Goal: Information Seeking & Learning: Learn about a topic

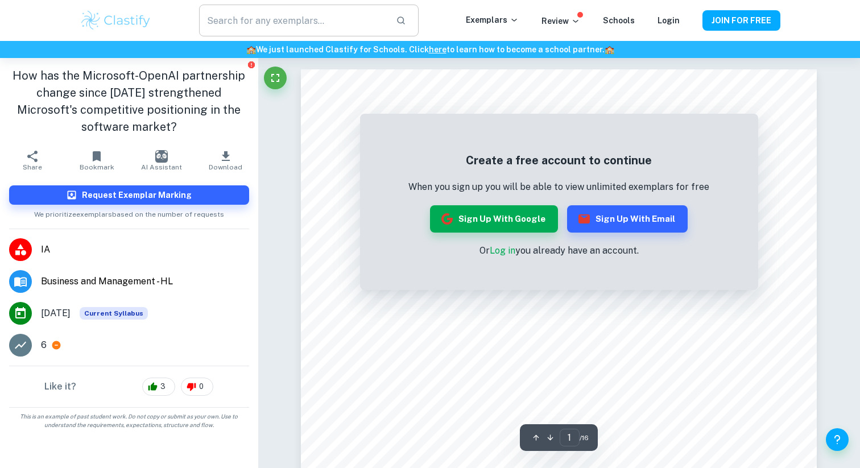
click at [341, 21] on input "text" at bounding box center [293, 21] width 188 height 32
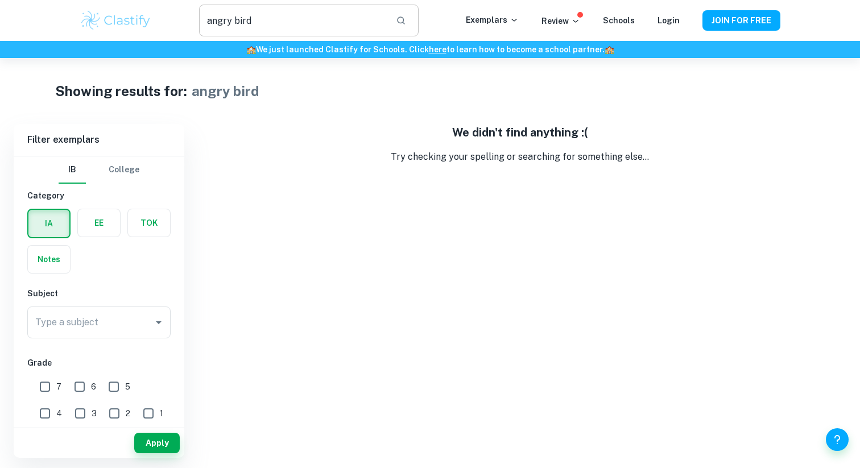
click at [315, 20] on input "angry bird" at bounding box center [293, 21] width 188 height 32
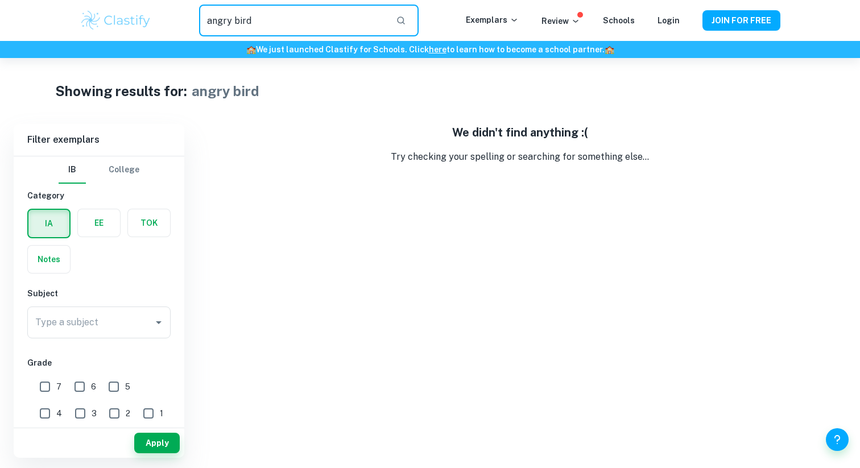
click at [236, 20] on input "angry bird" at bounding box center [293, 21] width 188 height 32
click at [261, 26] on input "angrybird" at bounding box center [293, 21] width 188 height 32
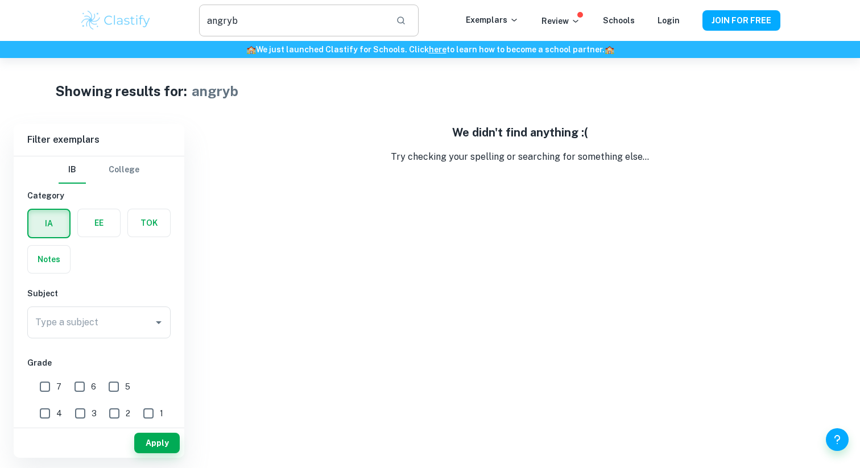
click at [261, 26] on input "angryb" at bounding box center [293, 21] width 188 height 32
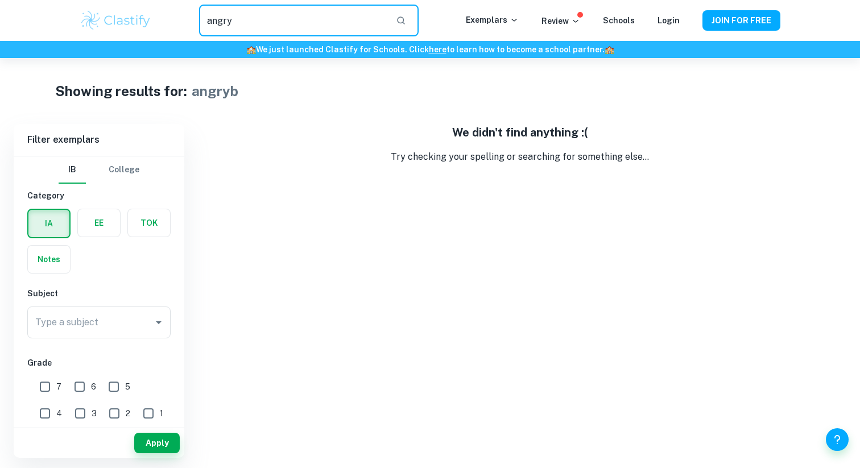
type input "angry"
drag, startPoint x: 258, startPoint y: 26, endPoint x: 207, endPoint y: 24, distance: 51.2
click at [207, 24] on input "angry" at bounding box center [293, 21] width 188 height 32
click at [47, 388] on input "7" at bounding box center [45, 386] width 23 height 23
checkbox input "true"
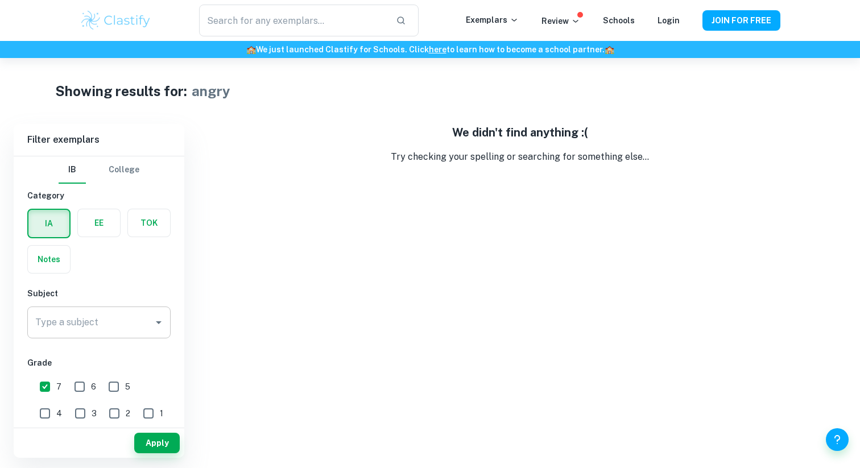
click at [73, 328] on input "Type a subject" at bounding box center [90, 323] width 116 height 22
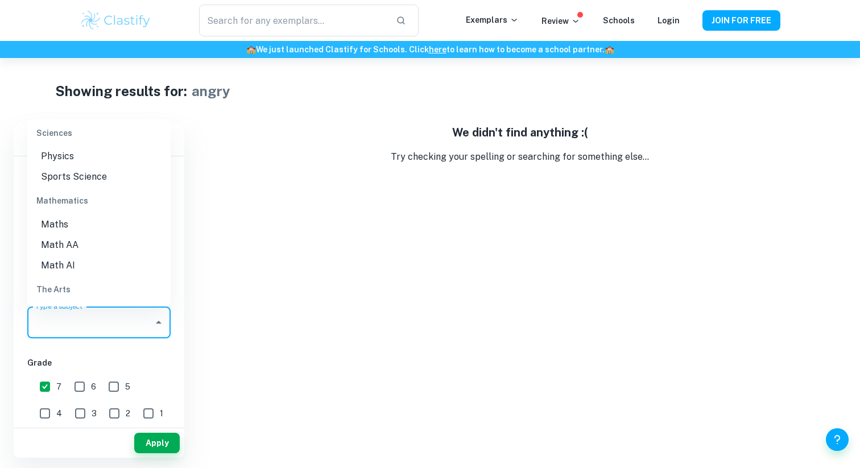
scroll to position [1578, 0]
click at [86, 210] on li "Math AA" at bounding box center [98, 220] width 143 height 20
type input "Math AA"
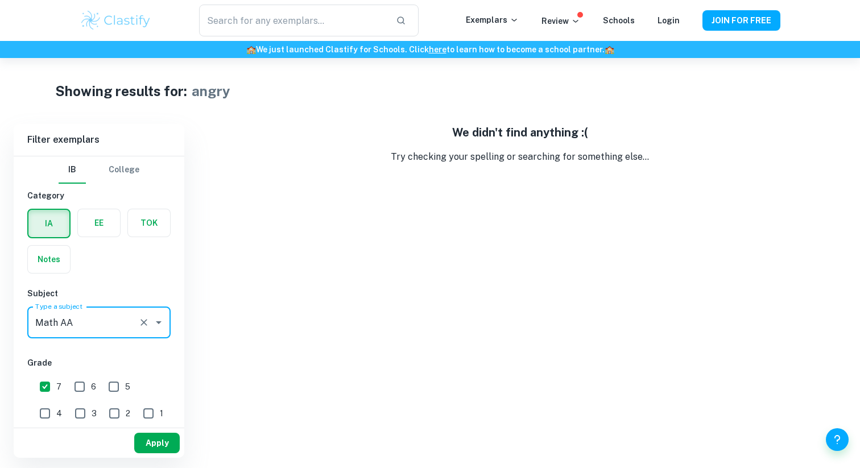
click at [155, 443] on button "Apply" at bounding box center [156, 443] width 45 height 20
click at [160, 435] on button "Apply" at bounding box center [156, 443] width 45 height 20
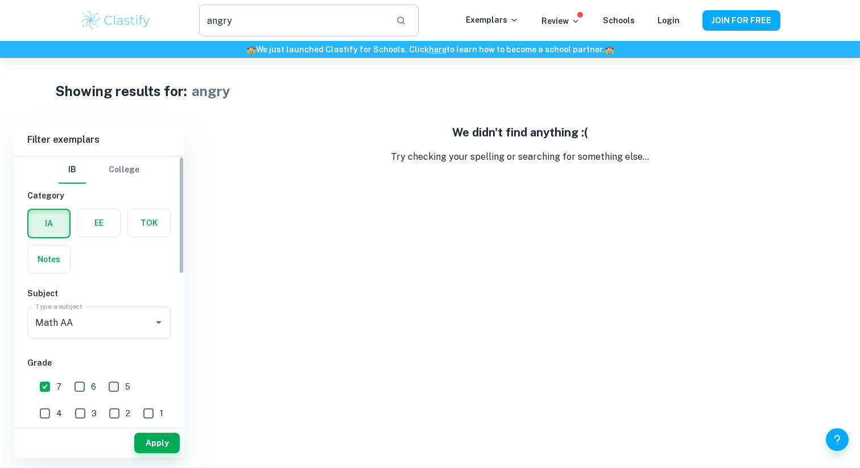
click at [381, 35] on input "angry" at bounding box center [293, 21] width 188 height 32
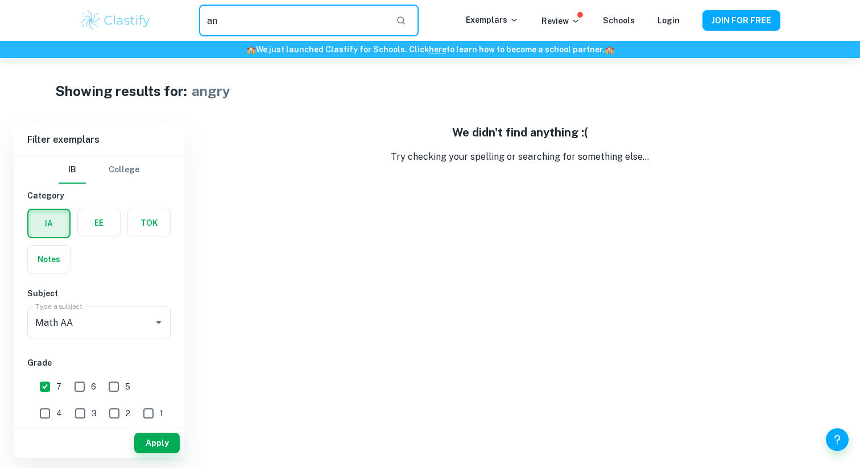
type input "a"
click at [149, 449] on button "Apply" at bounding box center [156, 443] width 45 height 20
type input "angry"
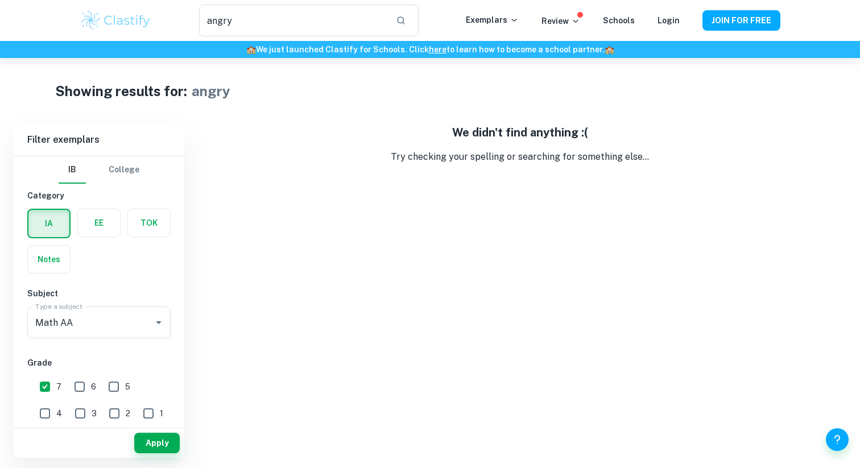
click at [149, 449] on button "Apply" at bounding box center [156, 443] width 45 height 20
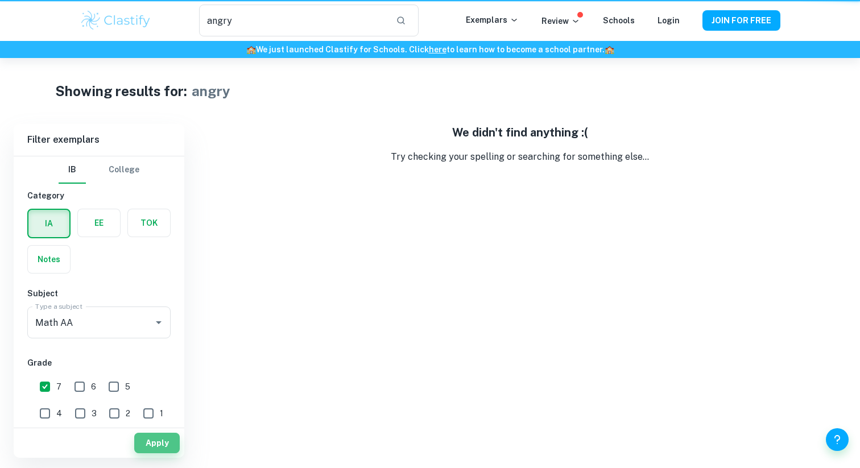
click at [149, 449] on button "Apply" at bounding box center [156, 443] width 45 height 20
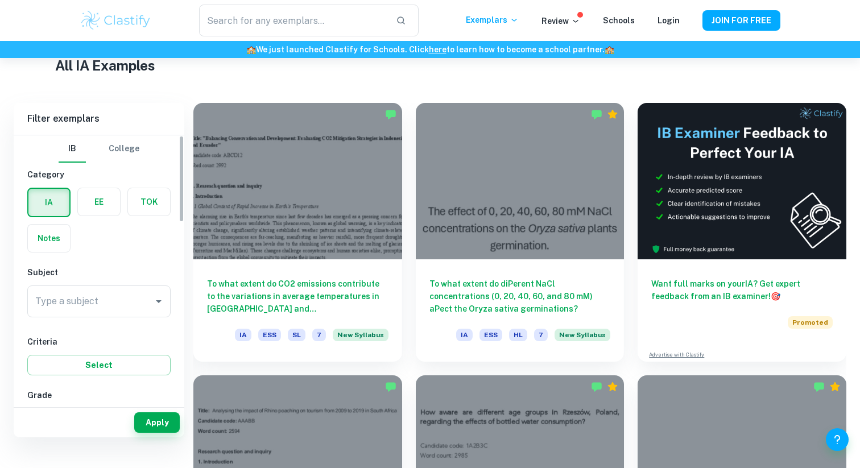
scroll to position [24, 0]
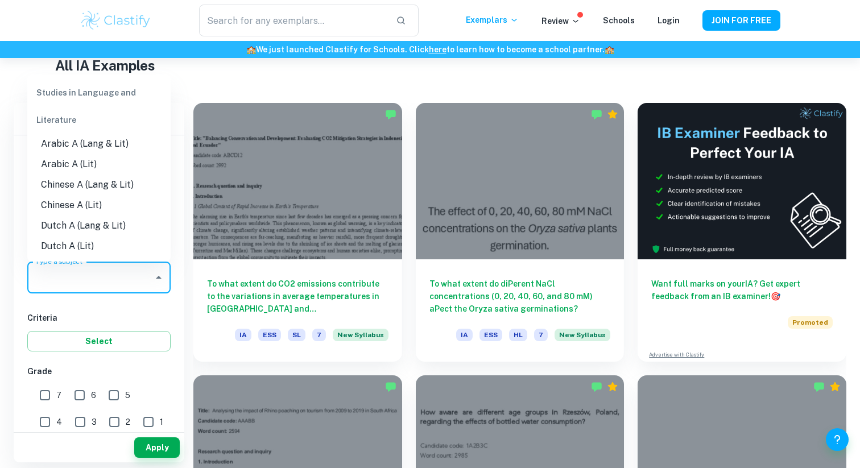
click at [90, 287] on input "Type a subject" at bounding box center [90, 278] width 116 height 22
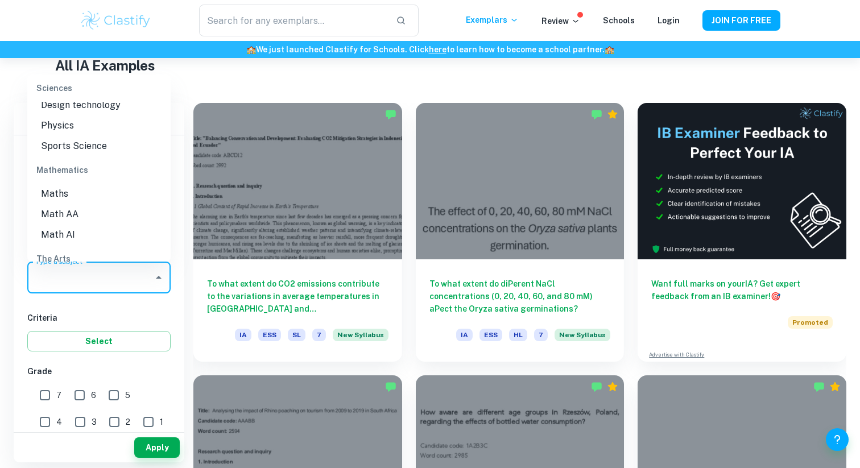
scroll to position [1483, 0]
click at [97, 199] on li "Math AA" at bounding box center [98, 209] width 143 height 20
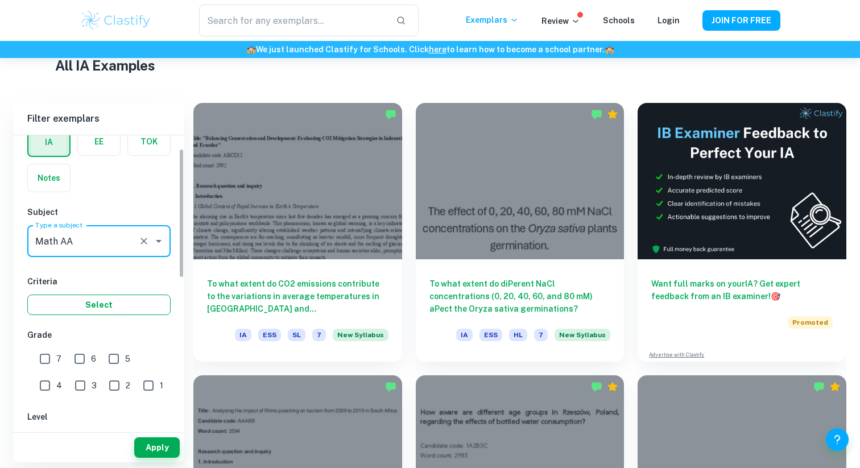
scroll to position [67, 0]
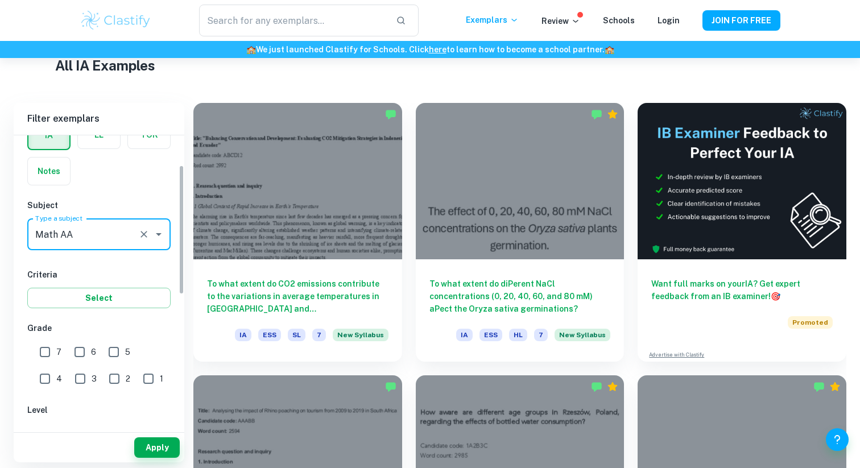
click at [47, 357] on input "7" at bounding box center [45, 352] width 23 height 23
checkbox input "true"
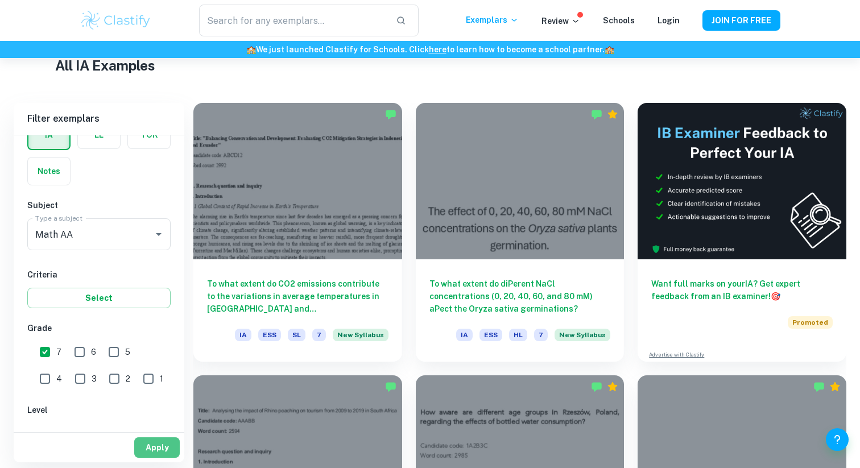
click at [163, 442] on button "Apply" at bounding box center [156, 447] width 45 height 20
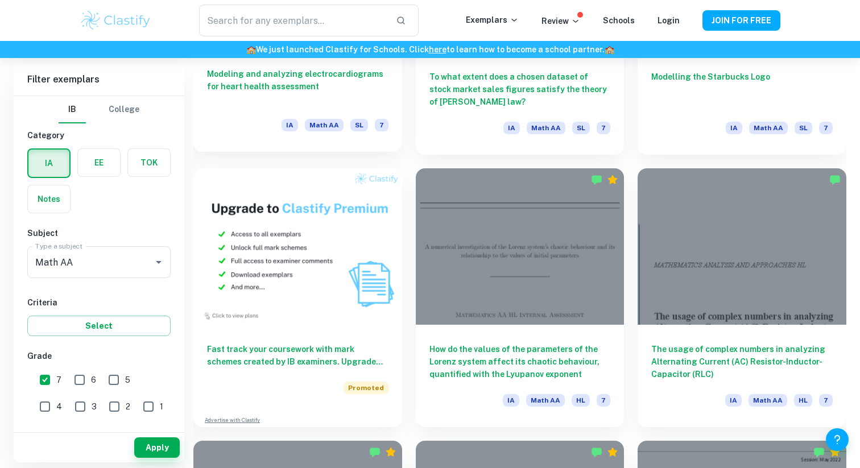
scroll to position [752, 0]
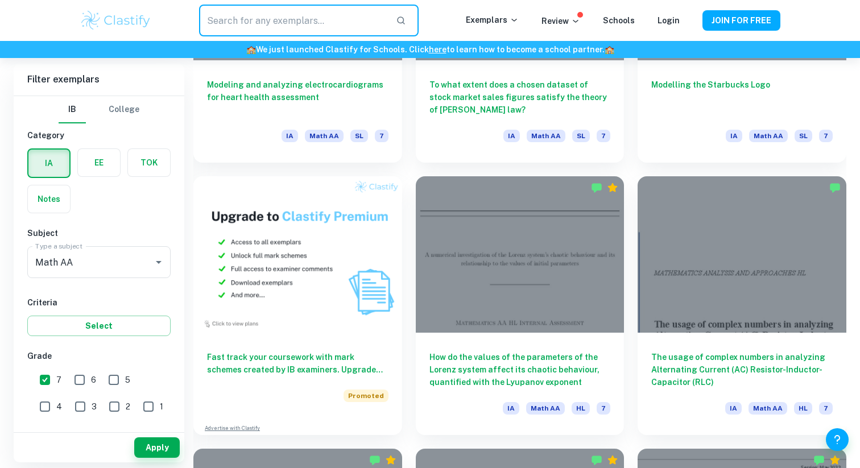
click at [332, 27] on input "text" at bounding box center [293, 21] width 188 height 32
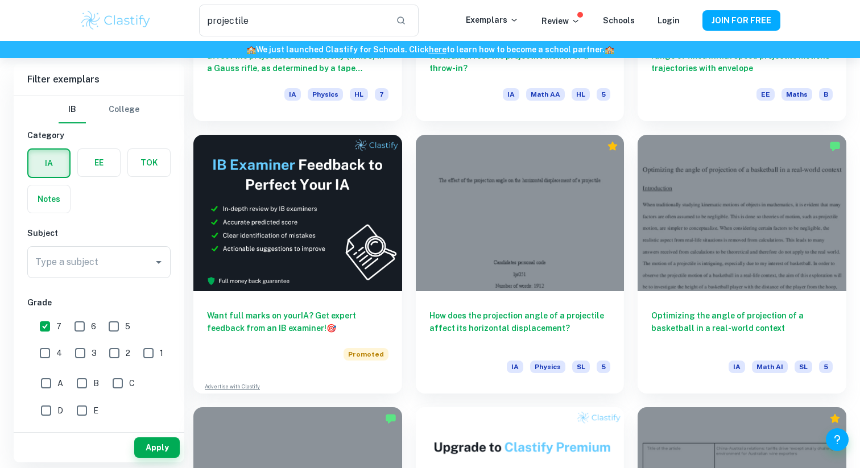
scroll to position [1633, 0]
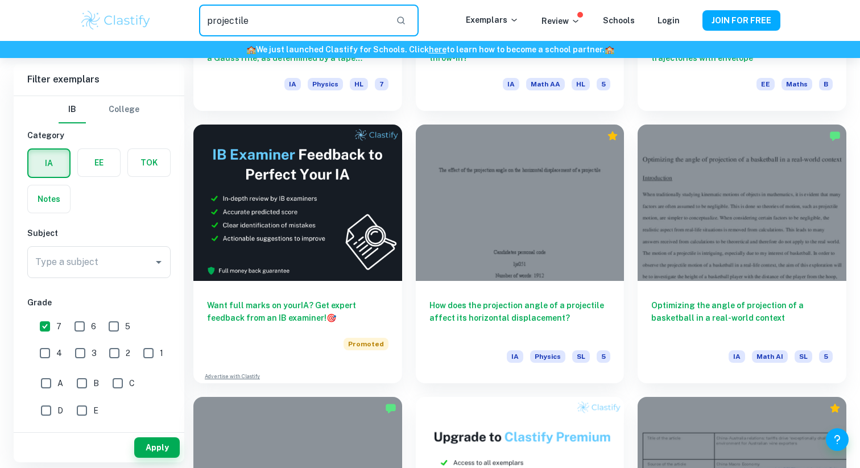
drag, startPoint x: 314, startPoint y: 34, endPoint x: 183, endPoint y: 23, distance: 131.2
click at [183, 23] on div "projectile ​" at bounding box center [309, 21] width 314 height 32
type input "="
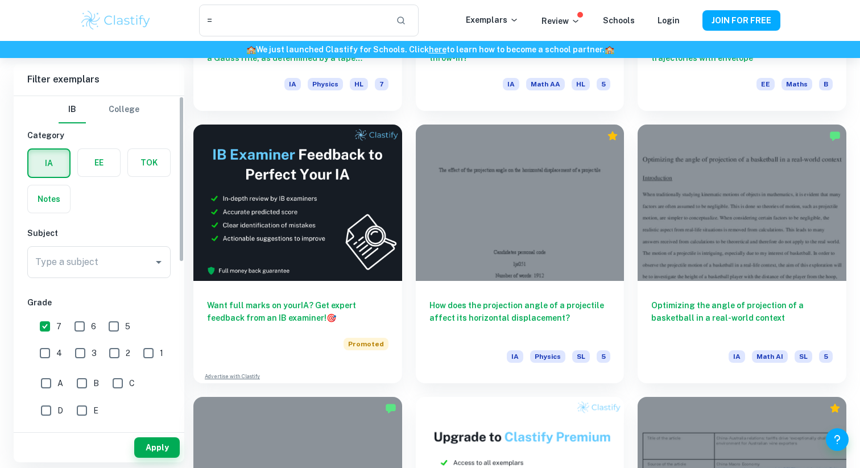
click at [119, 190] on div "IA EE TOK Notes" at bounding box center [95, 178] width 150 height 72
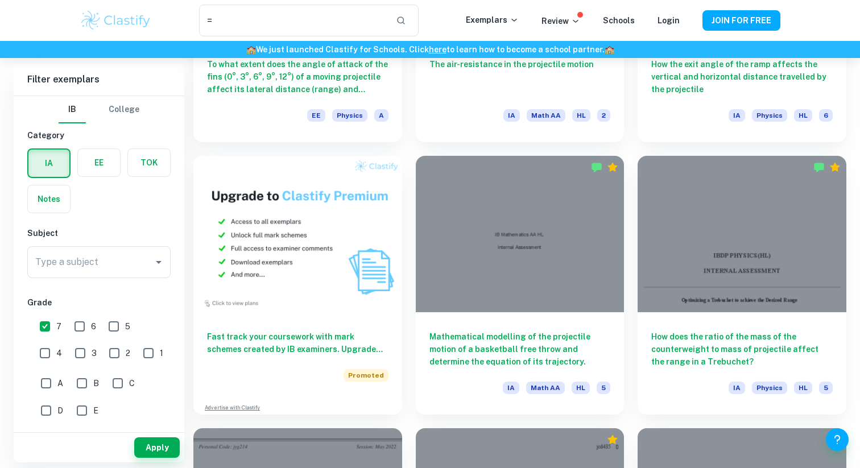
scroll to position [0, 0]
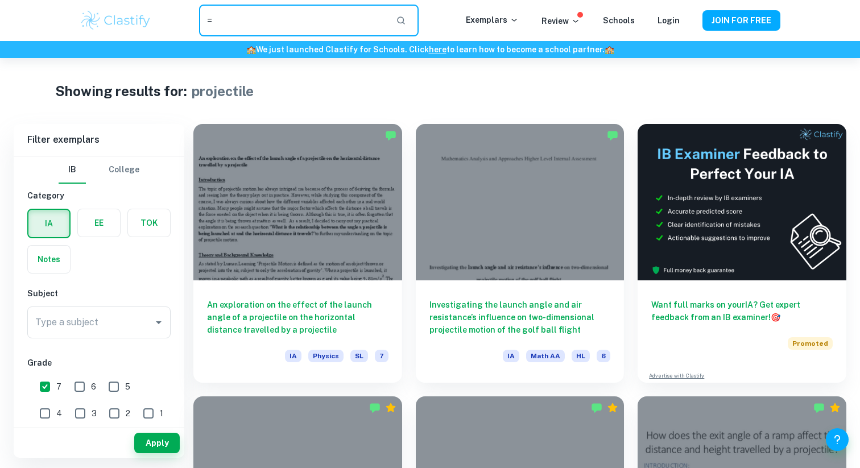
click at [265, 6] on input "=" at bounding box center [293, 21] width 188 height 32
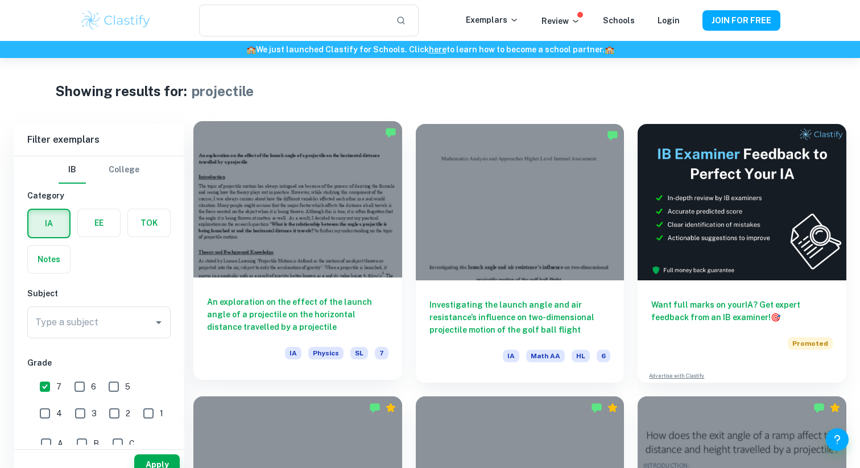
scroll to position [23, 0]
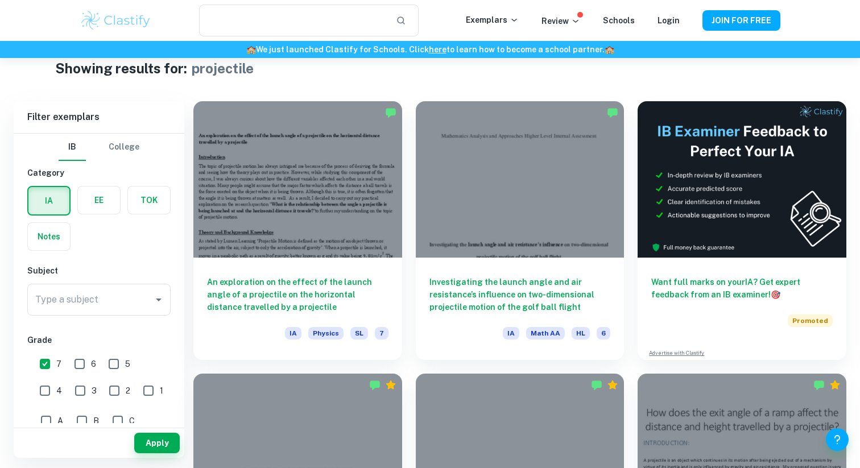
click at [155, 429] on div "Apply" at bounding box center [99, 443] width 171 height 30
click at [155, 442] on button "Apply" at bounding box center [156, 443] width 45 height 20
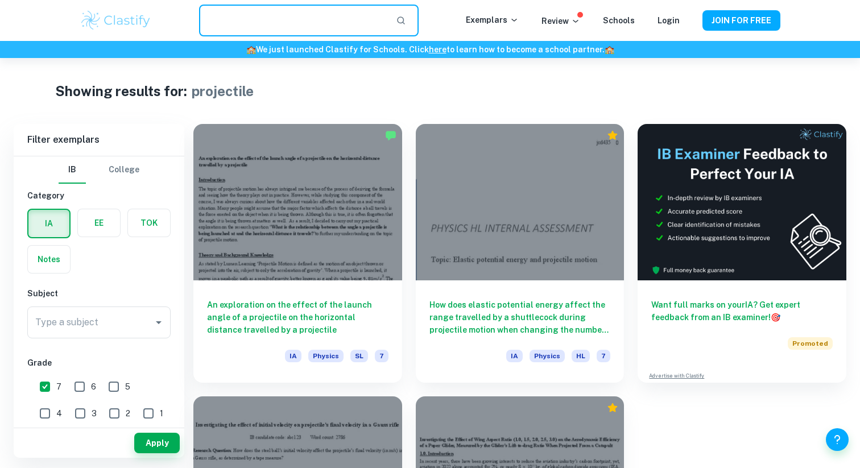
drag, startPoint x: 271, startPoint y: 19, endPoint x: 163, endPoint y: 19, distance: 108.0
click at [163, 19] on div "​" at bounding box center [309, 21] width 314 height 32
type input "projectile"
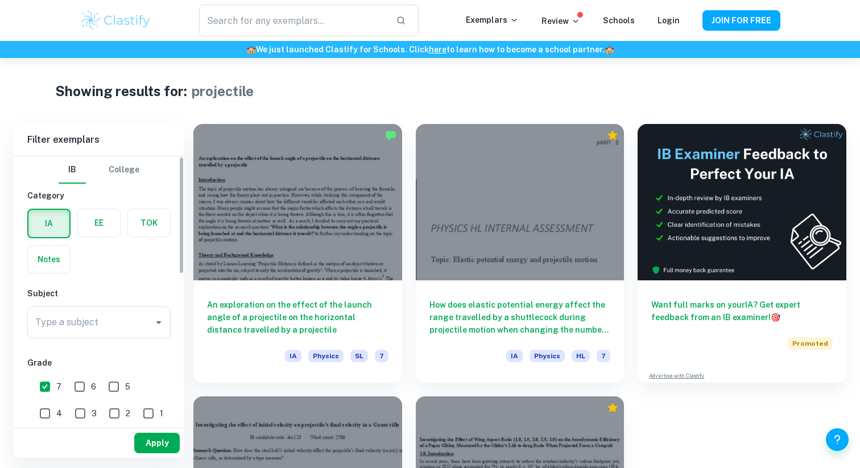
click at [176, 447] on button "Apply" at bounding box center [156, 443] width 45 height 20
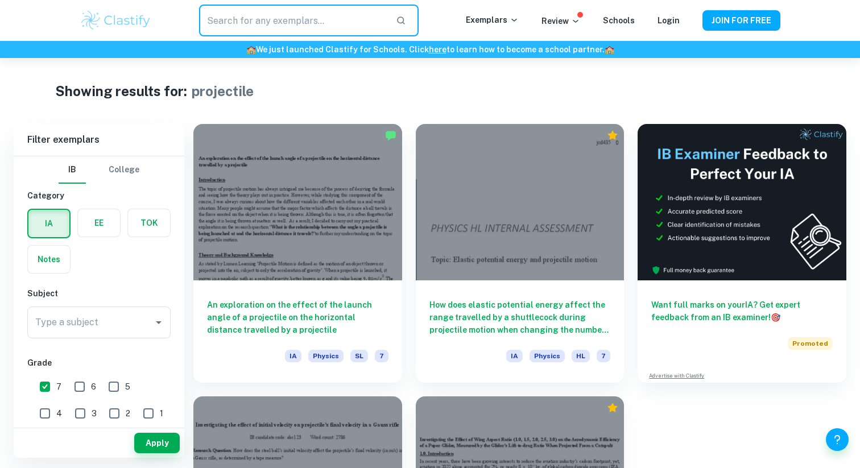
drag, startPoint x: 260, startPoint y: 18, endPoint x: 182, endPoint y: 18, distance: 77.3
click at [182, 18] on div "​" at bounding box center [309, 21] width 314 height 32
type input "projectile"
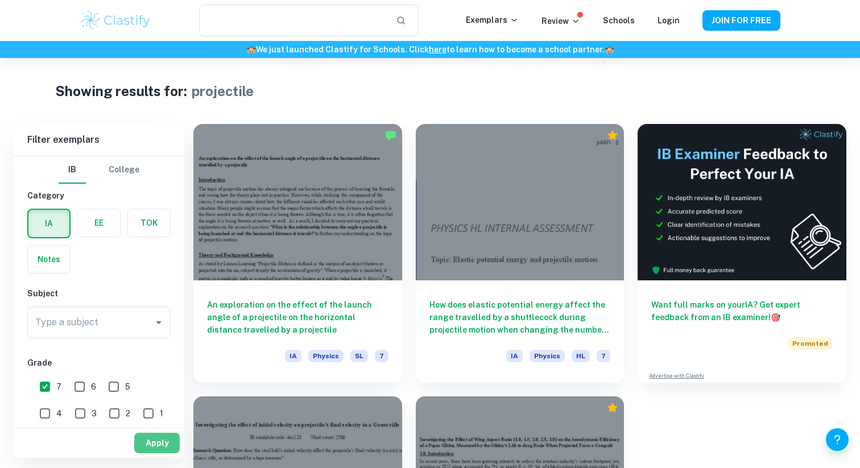
click at [157, 449] on button "Apply" at bounding box center [156, 443] width 45 height 20
click at [155, 446] on button "Apply" at bounding box center [156, 443] width 45 height 20
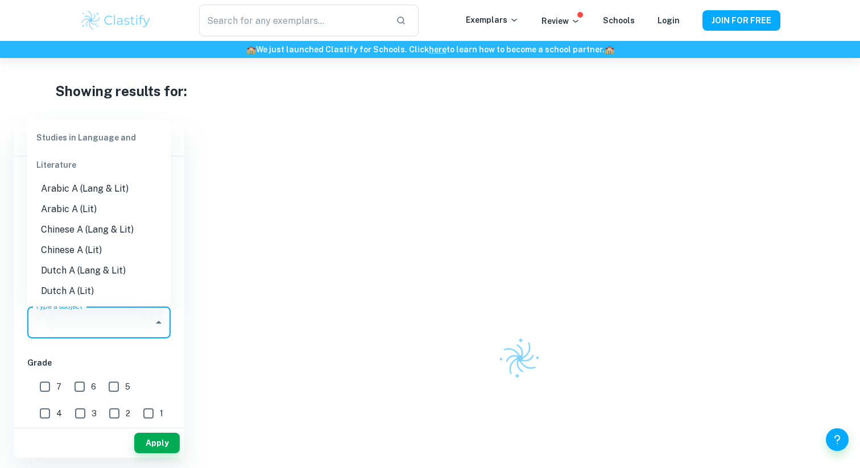
click at [115, 316] on input "Type a subject" at bounding box center [90, 323] width 116 height 22
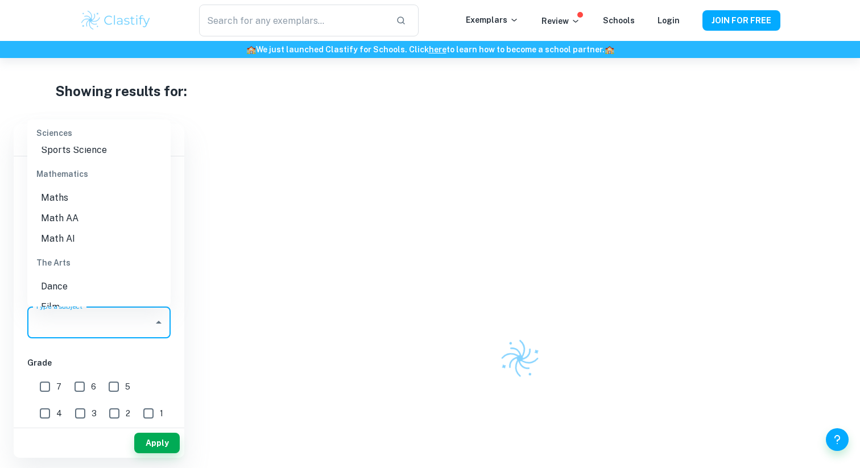
scroll to position [1573, 0]
click at [94, 215] on li "Math AA" at bounding box center [98, 225] width 143 height 20
type input "Math AA"
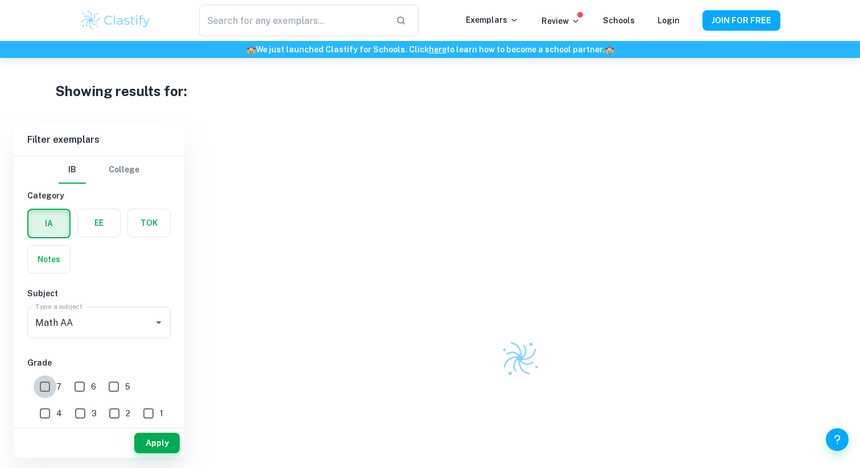
click at [49, 388] on input "7" at bounding box center [45, 386] width 23 height 23
checkbox input "true"
click at [151, 451] on button "Apply" at bounding box center [156, 443] width 45 height 20
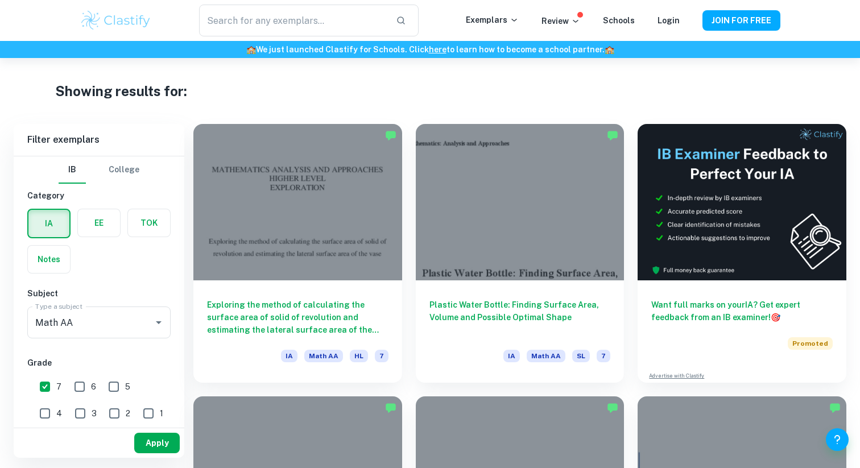
click at [139, 442] on button "Apply" at bounding box center [156, 443] width 45 height 20
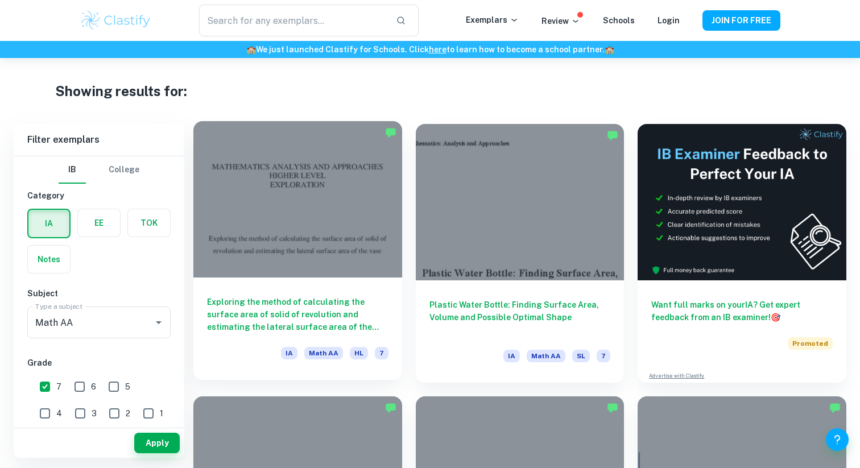
click at [282, 290] on div "Exploring the method of calculating the surface area of solid of revolution and…" at bounding box center [297, 328] width 209 height 102
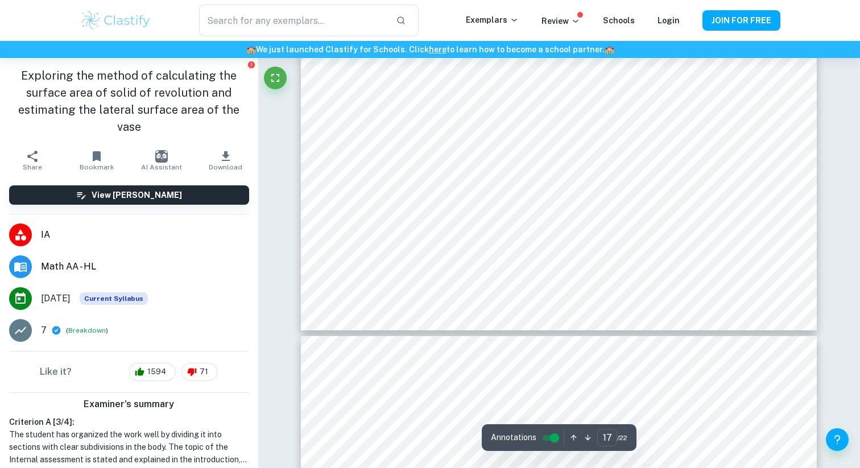
scroll to position [12570, 0]
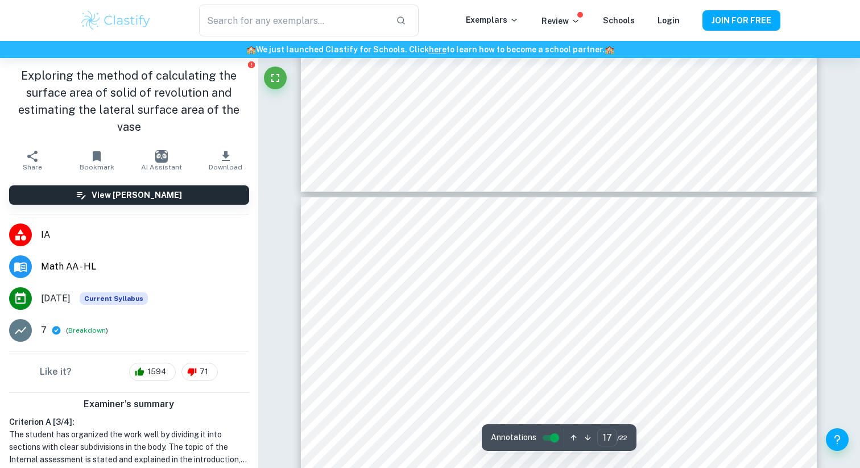
type input "16"
